Goal: Transaction & Acquisition: Book appointment/travel/reservation

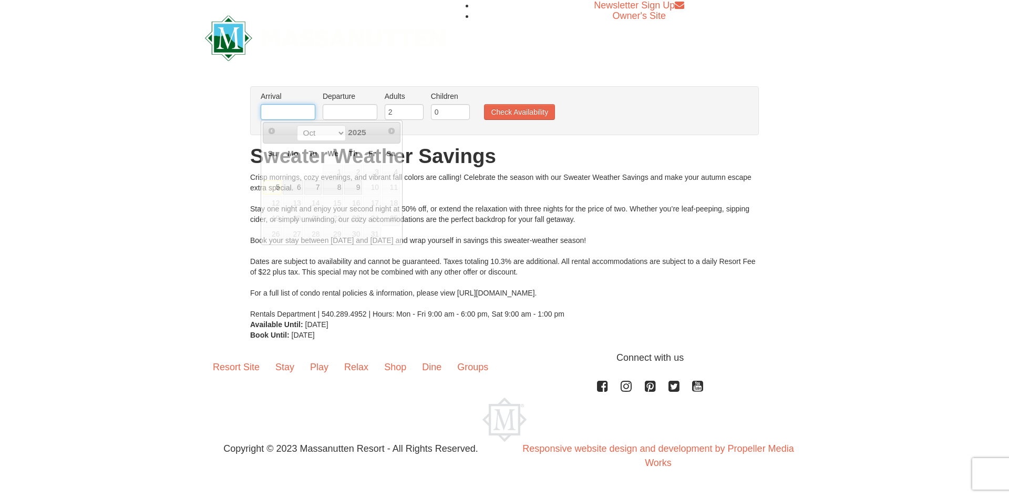
click at [296, 107] on input "text" at bounding box center [288, 112] width 55 height 16
click at [373, 187] on span "10" at bounding box center [372, 187] width 18 height 15
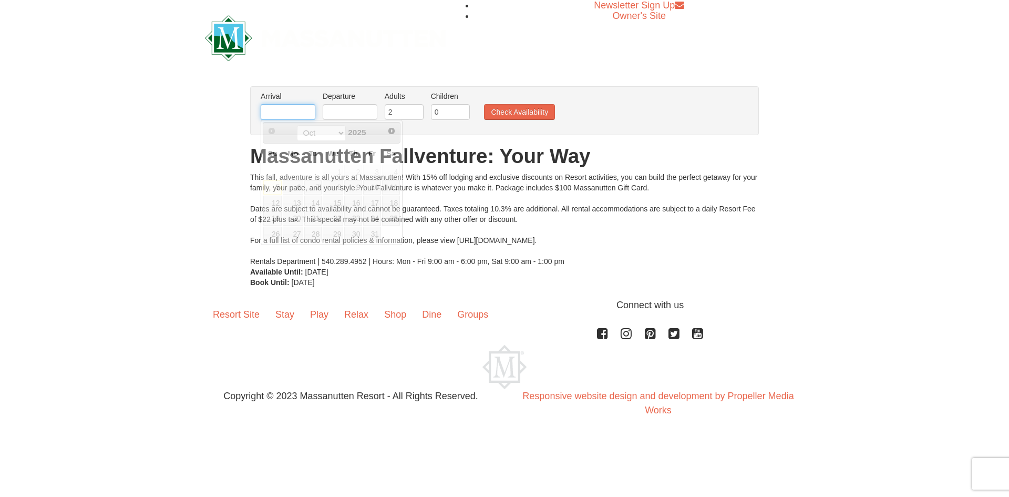
click at [285, 111] on input "text" at bounding box center [288, 112] width 55 height 16
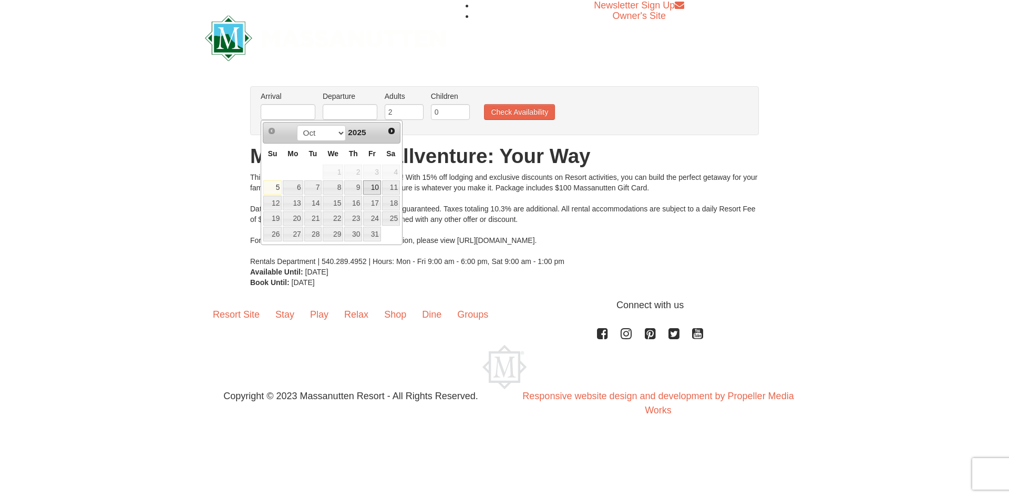
click at [375, 189] on link "10" at bounding box center [372, 187] width 18 height 15
type input "10/10/2025"
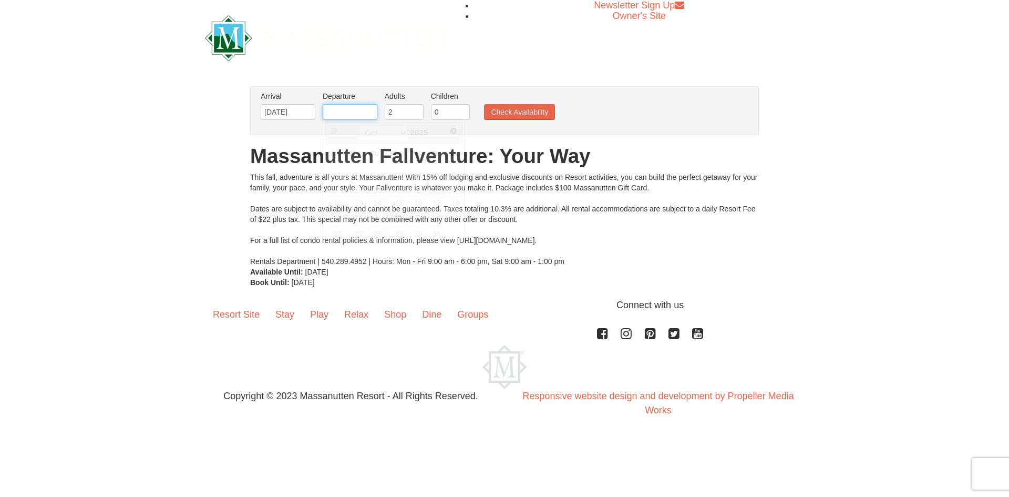
click at [350, 116] on input "text" at bounding box center [350, 112] width 55 height 16
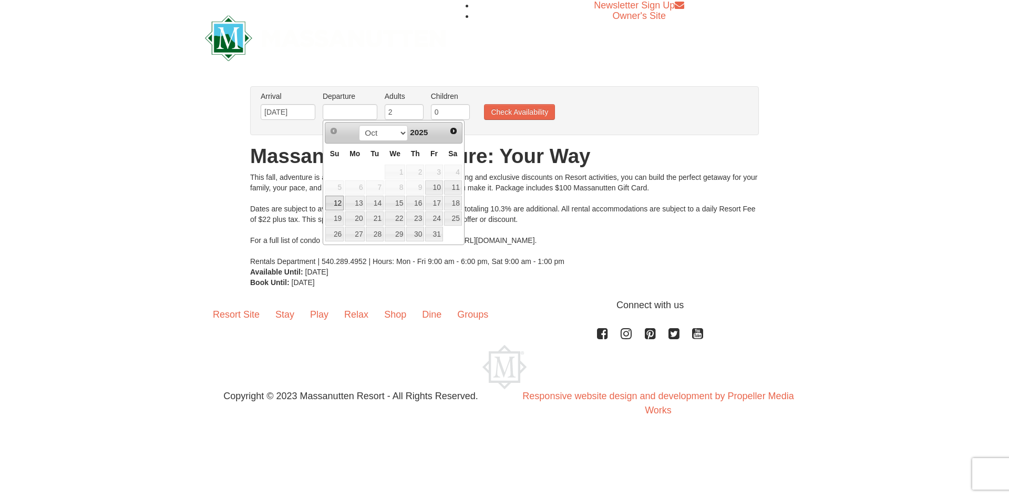
click at [332, 199] on link "12" at bounding box center [334, 202] width 18 height 15
type input "10/12/2025"
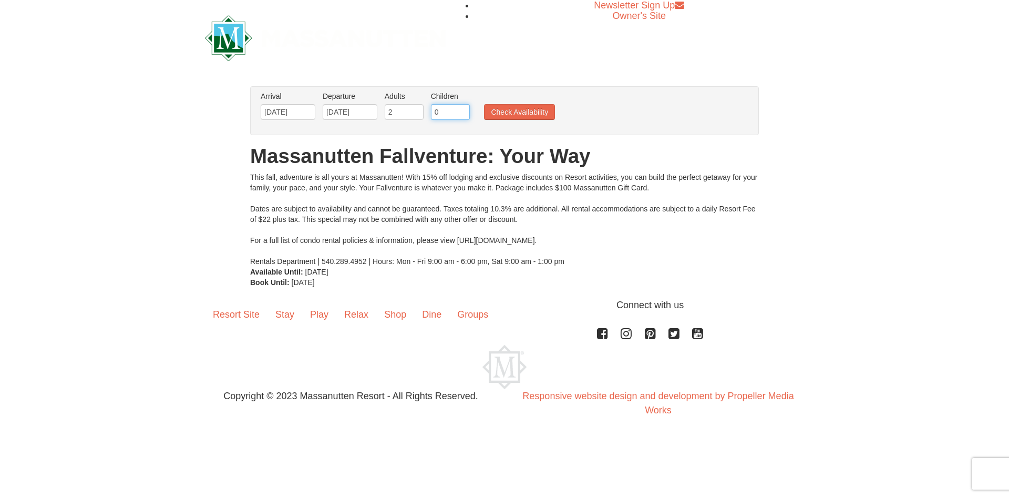
click at [449, 112] on input "0" at bounding box center [450, 112] width 39 height 16
click at [464, 107] on input "1" at bounding box center [450, 112] width 39 height 16
type input "2"
click at [464, 107] on input "2" at bounding box center [450, 112] width 39 height 16
click at [503, 108] on button "Check Availability" at bounding box center [519, 112] width 71 height 16
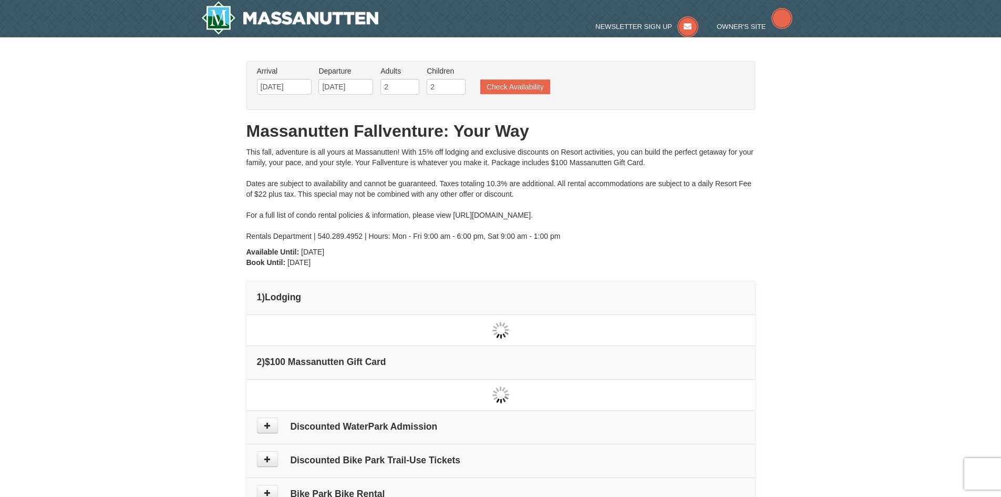
type input "10/10/2025"
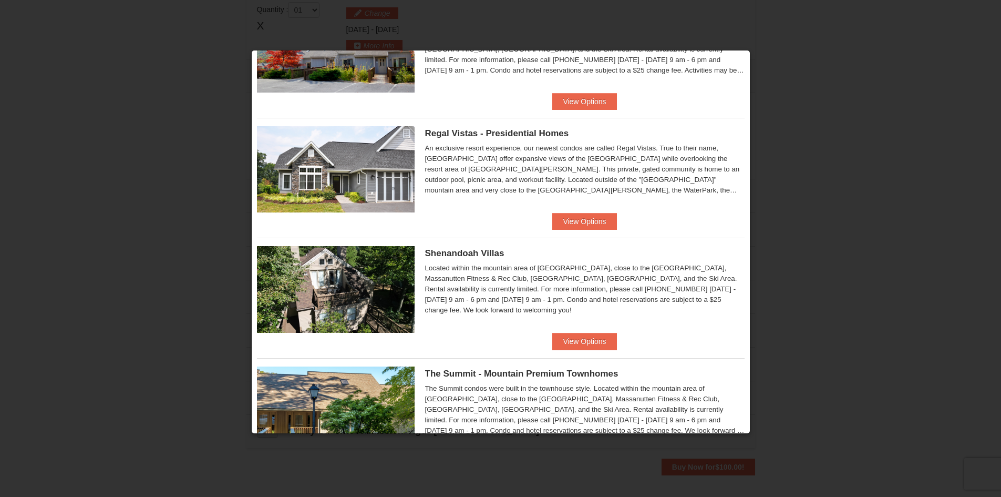
scroll to position [105, 0]
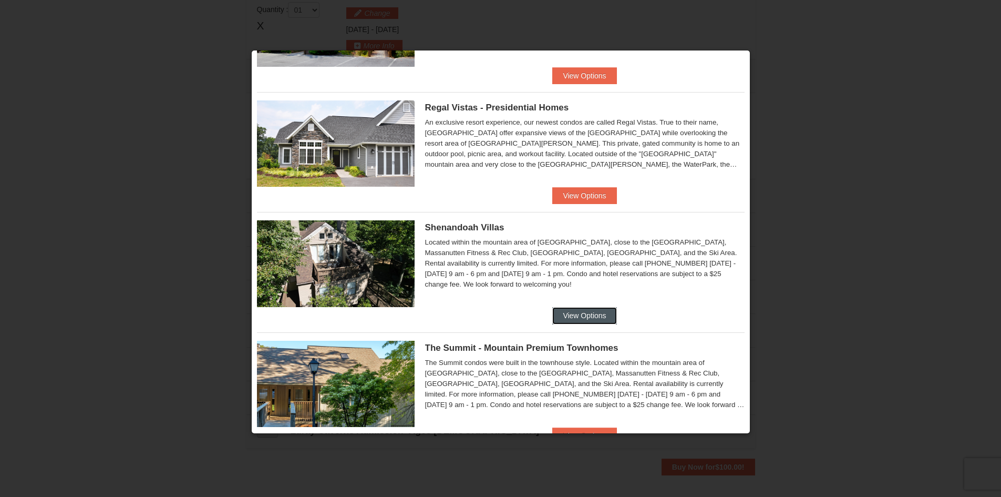
click at [578, 315] on button "View Options" at bounding box center [584, 315] width 64 height 17
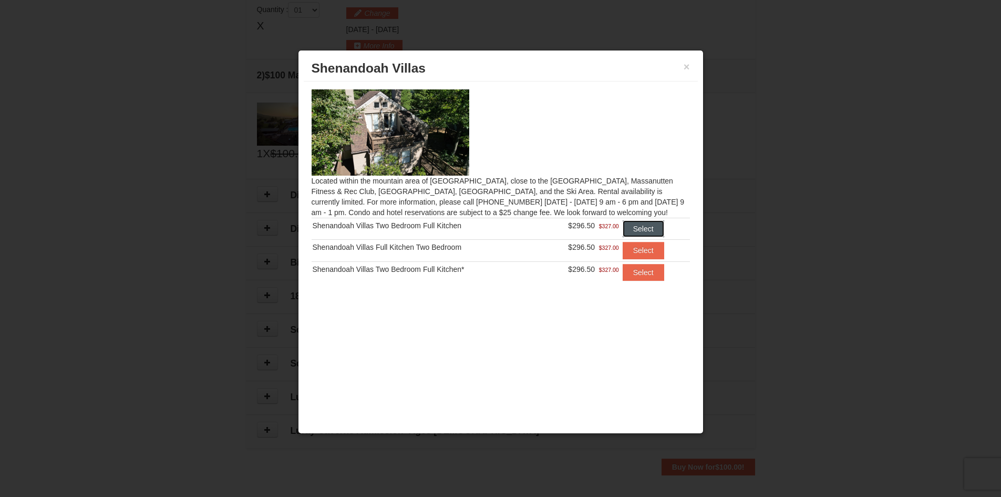
click at [645, 229] on button "Select" at bounding box center [644, 228] width 42 height 17
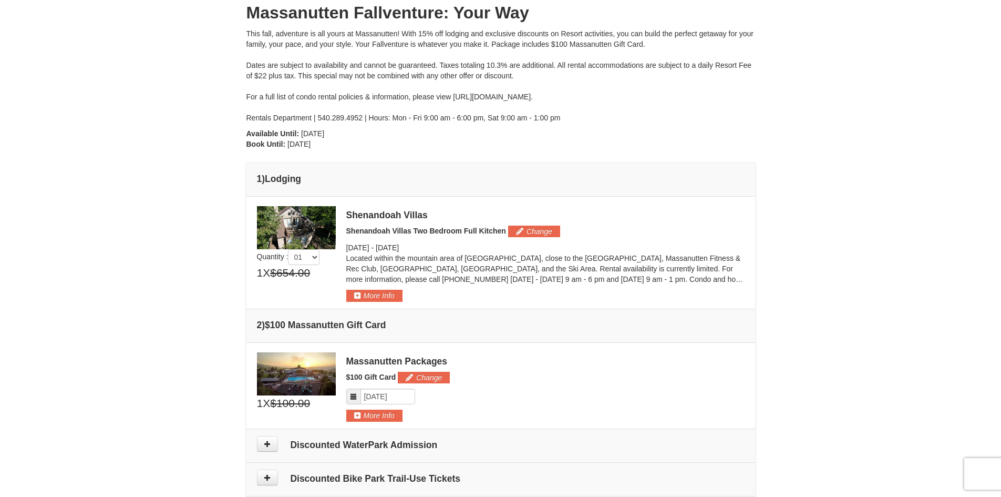
scroll to position [111, 0]
